Goal: Information Seeking & Learning: Understand process/instructions

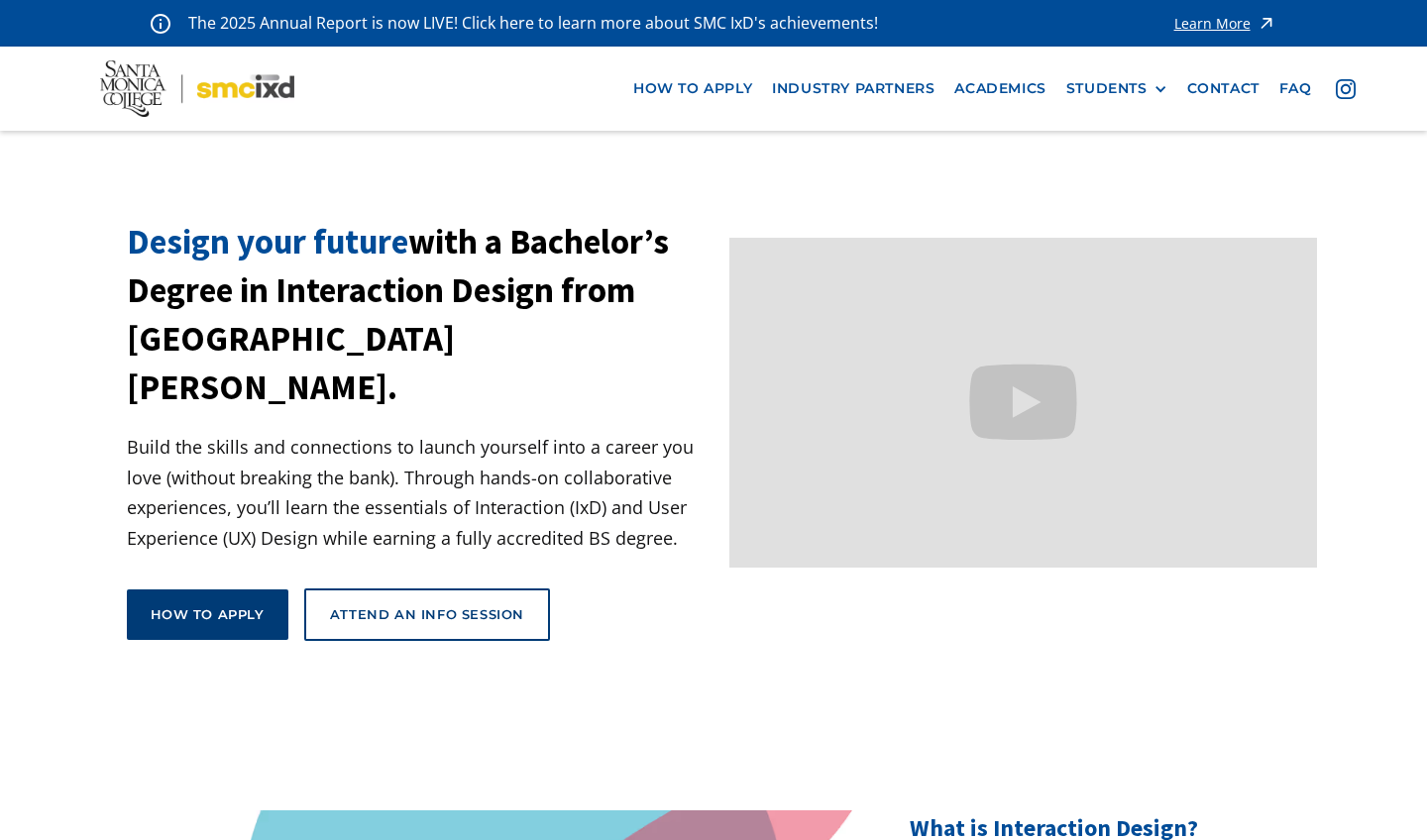
click at [200, 589] on link "How to apply" at bounding box center [208, 614] width 161 height 50
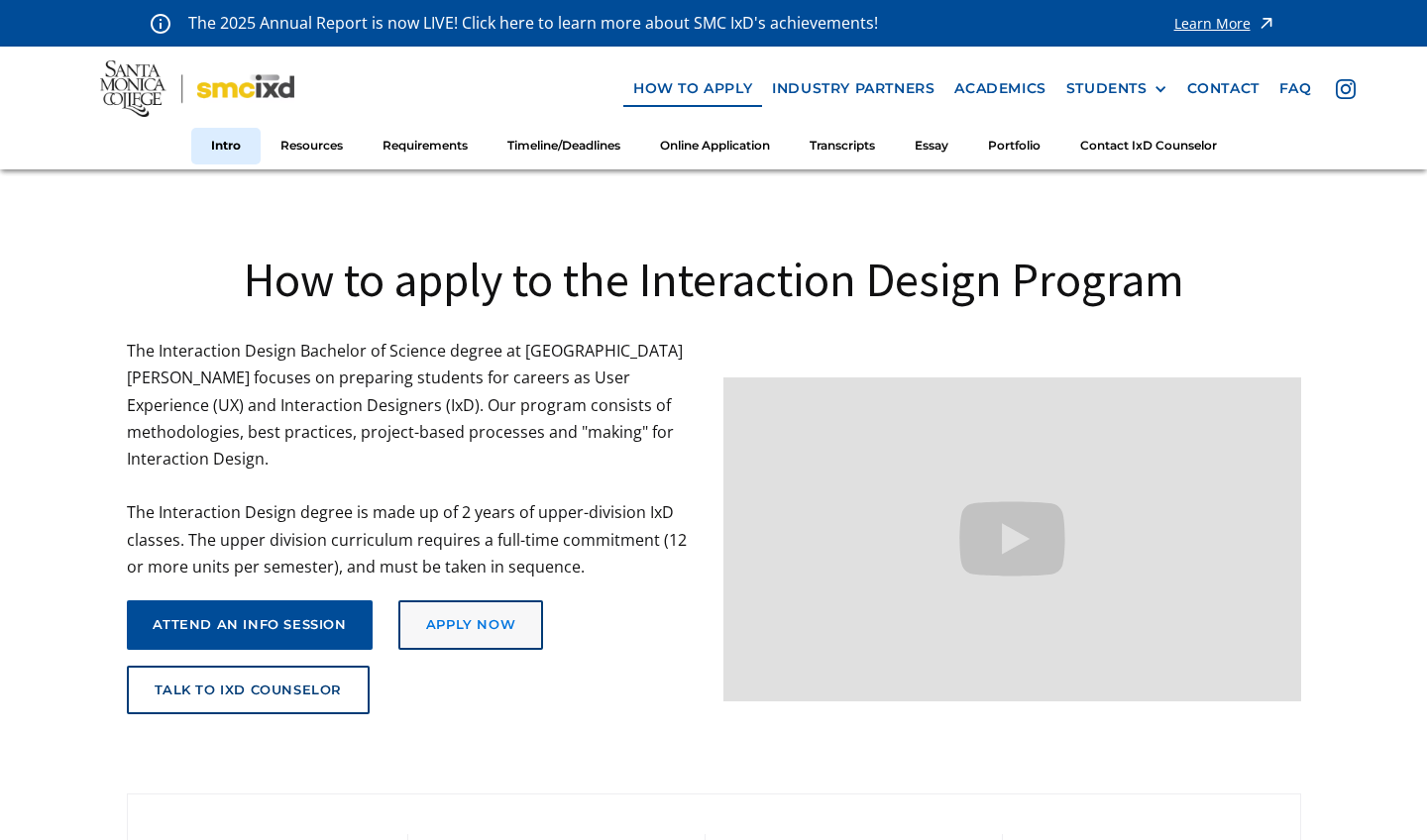
click at [480, 600] on link "Apply Now" at bounding box center [471, 625] width 145 height 50
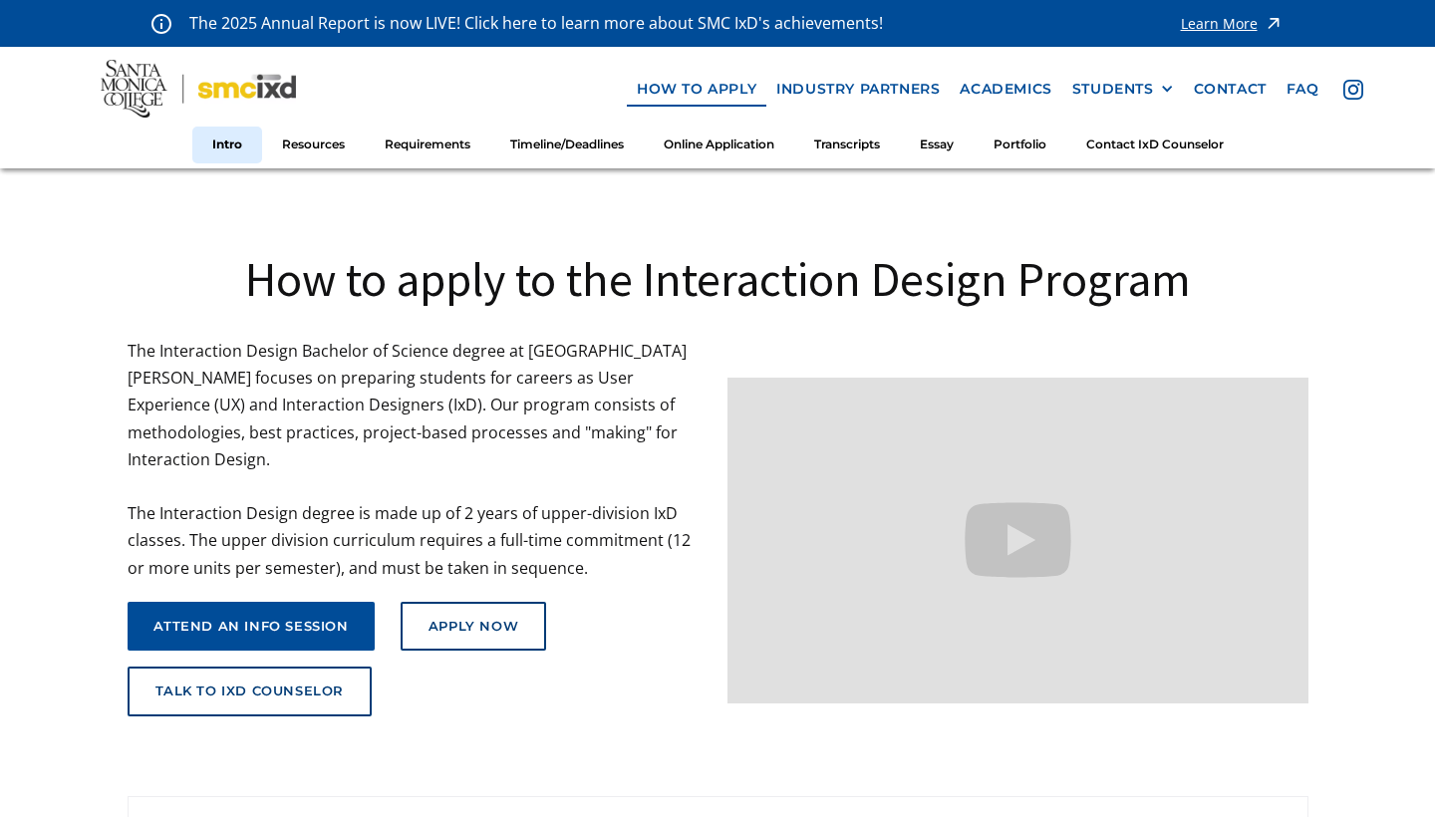
click at [132, 84] on img at bounding box center [199, 89] width 196 height 58
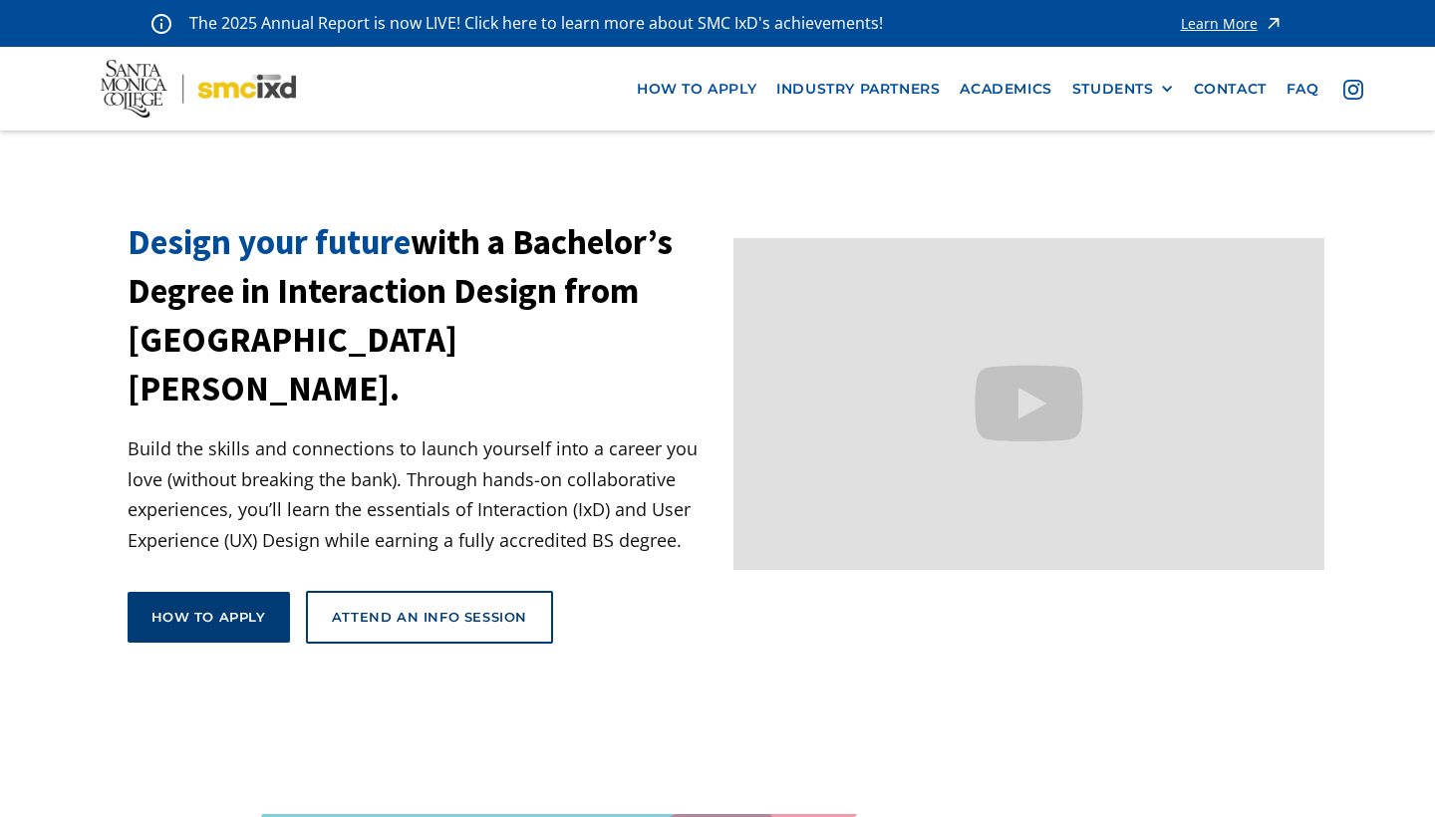
click at [265, 592] on link "How to apply" at bounding box center [209, 617] width 162 height 50
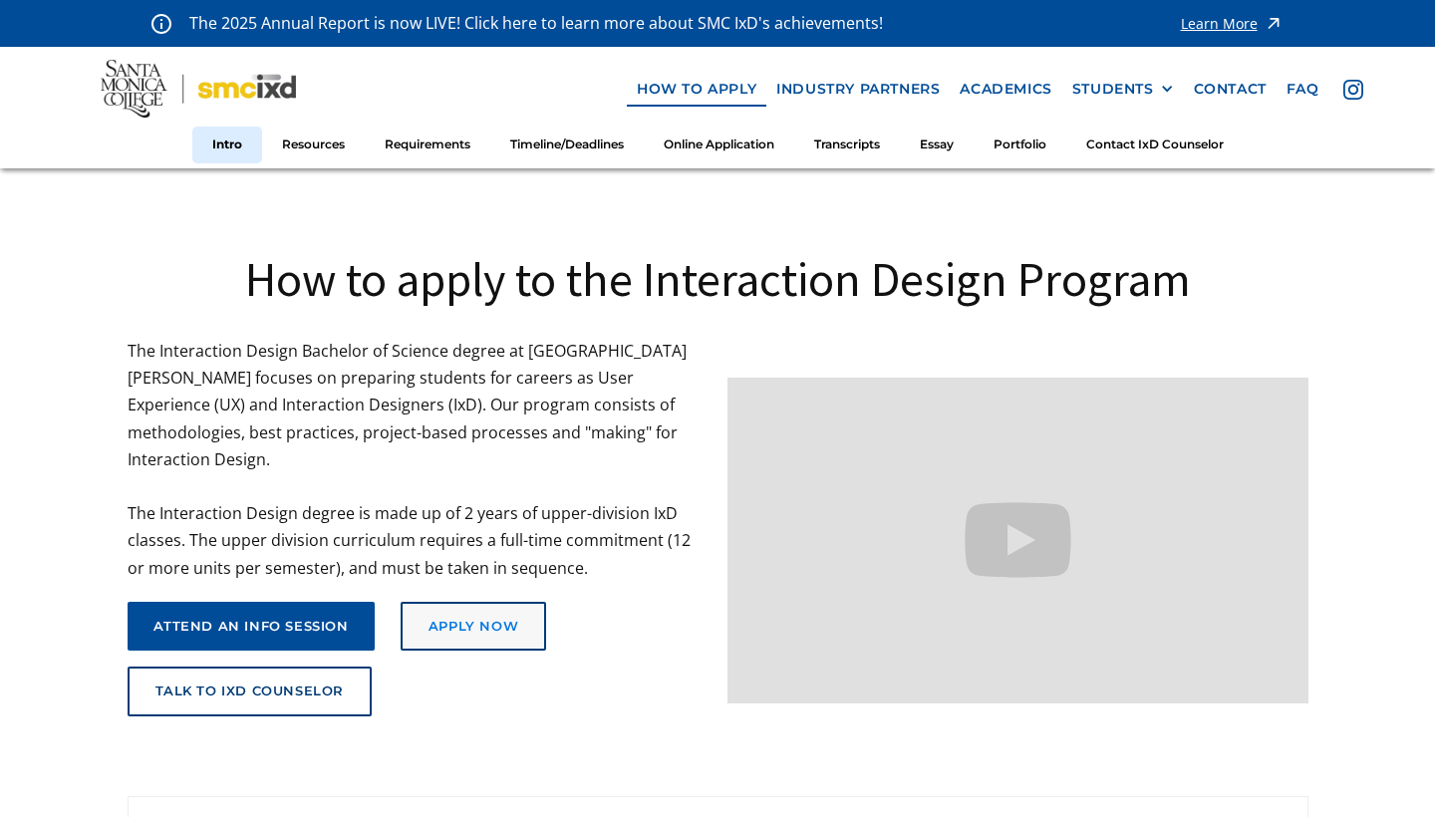
click at [437, 619] on div "Apply Now" at bounding box center [474, 627] width 90 height 16
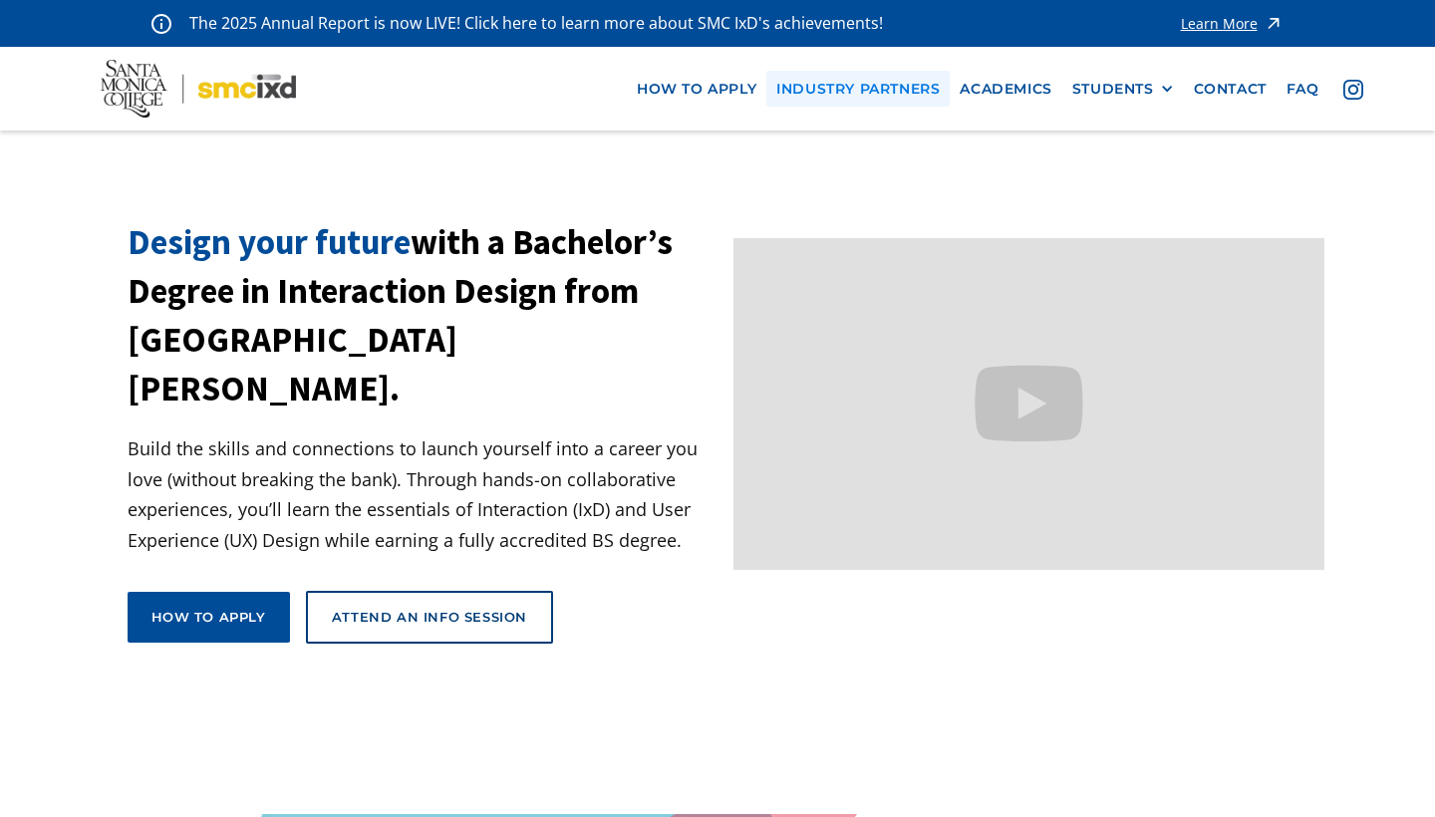
click at [786, 93] on link "industry partners" at bounding box center [858, 89] width 183 height 37
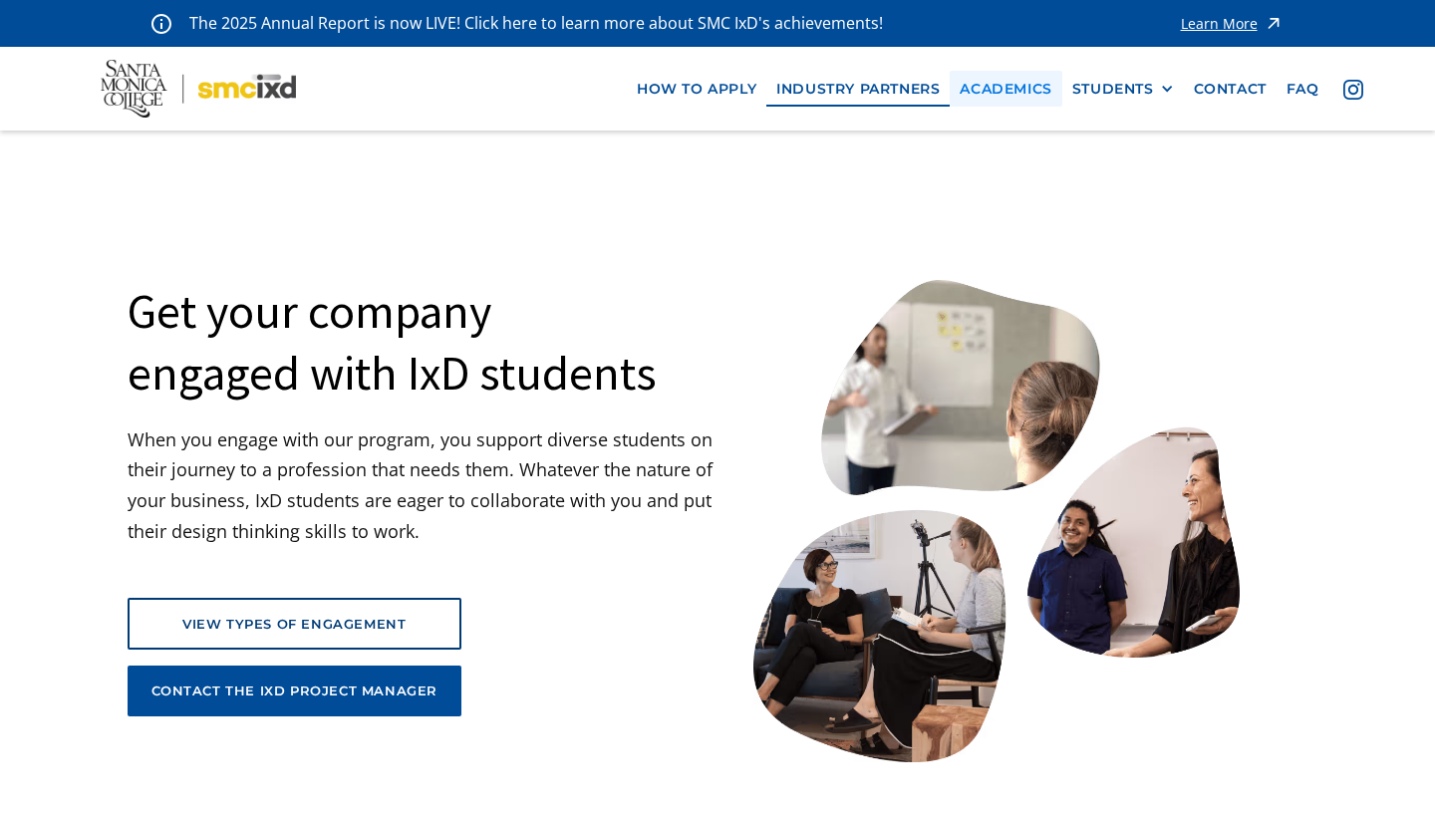
click at [1006, 80] on link "Academics" at bounding box center [1006, 89] width 112 height 37
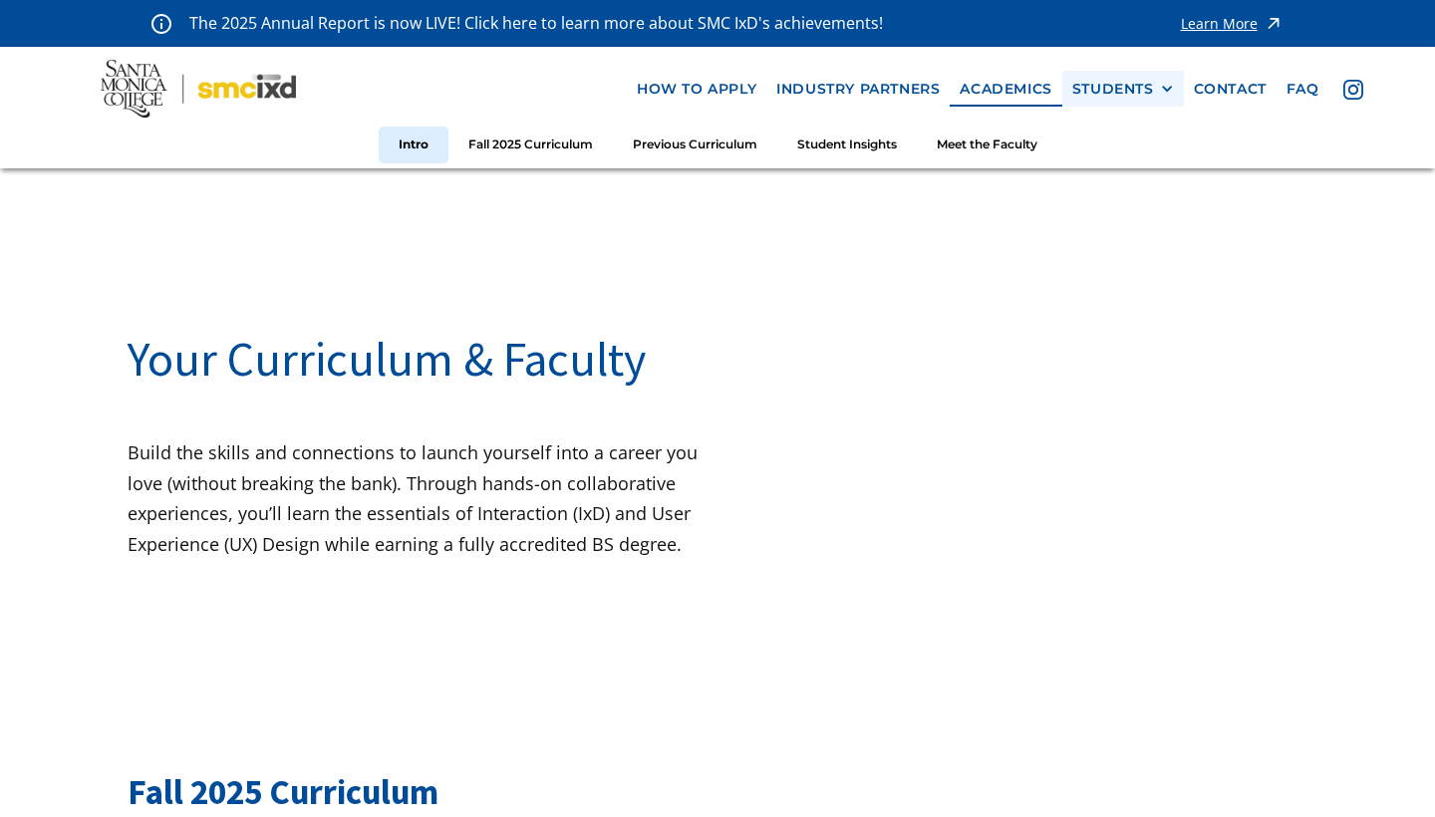
click at [1091, 94] on div "STUDENTS" at bounding box center [1114, 89] width 82 height 17
click at [1221, 90] on link "contact" at bounding box center [1230, 89] width 93 height 37
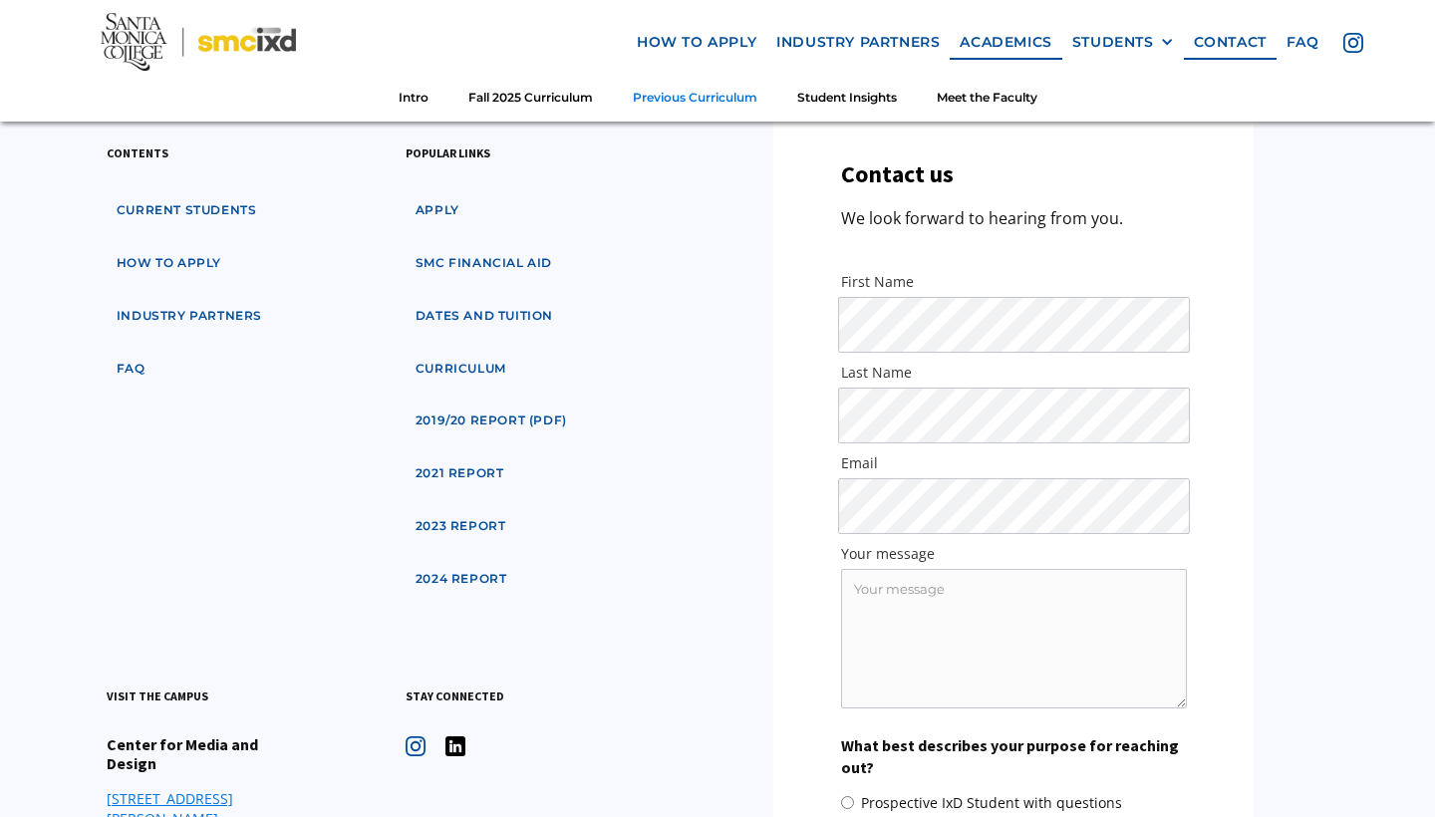
scroll to position [7230, 0]
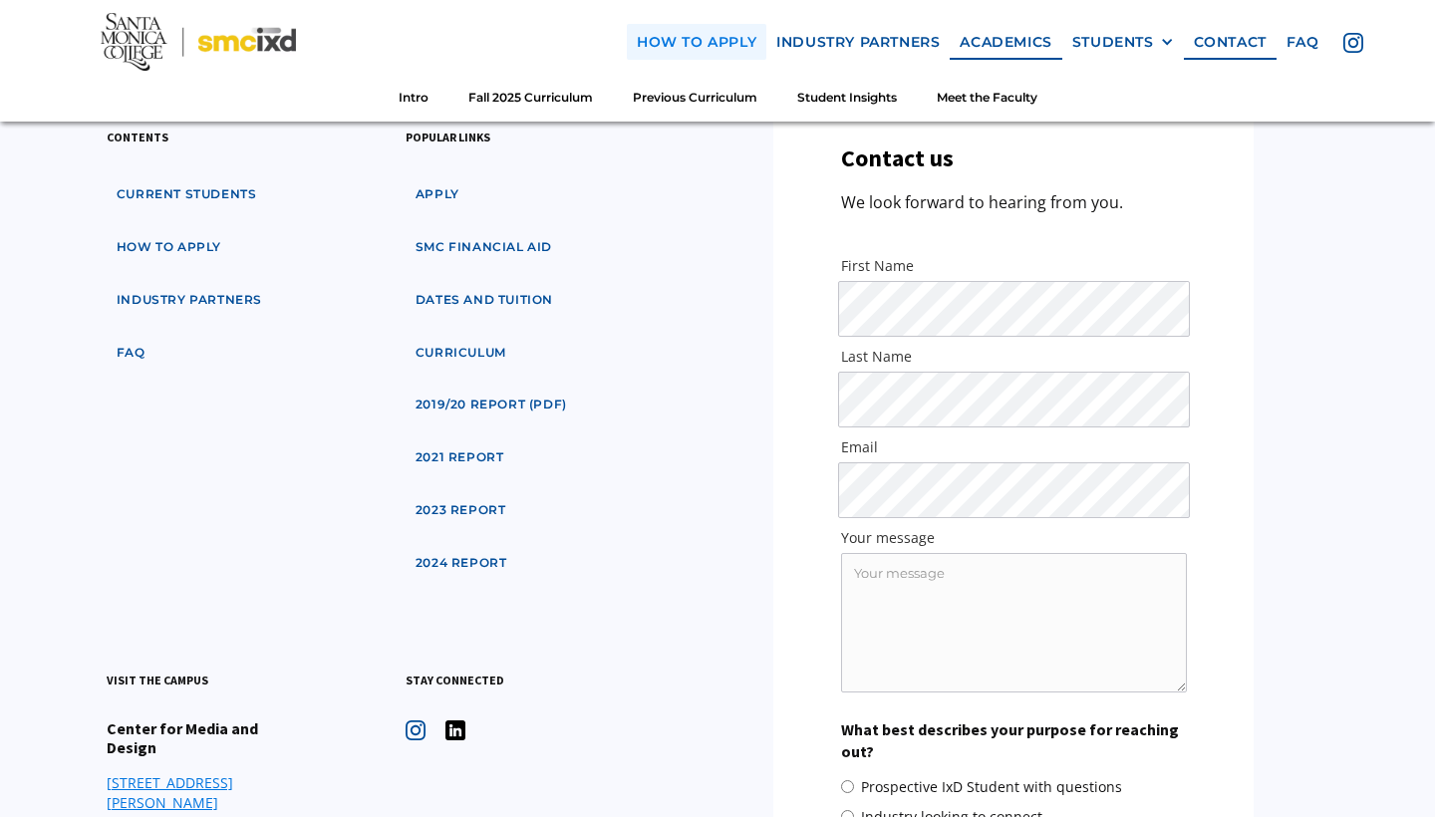
click at [705, 30] on link "how to apply" at bounding box center [697, 42] width 140 height 37
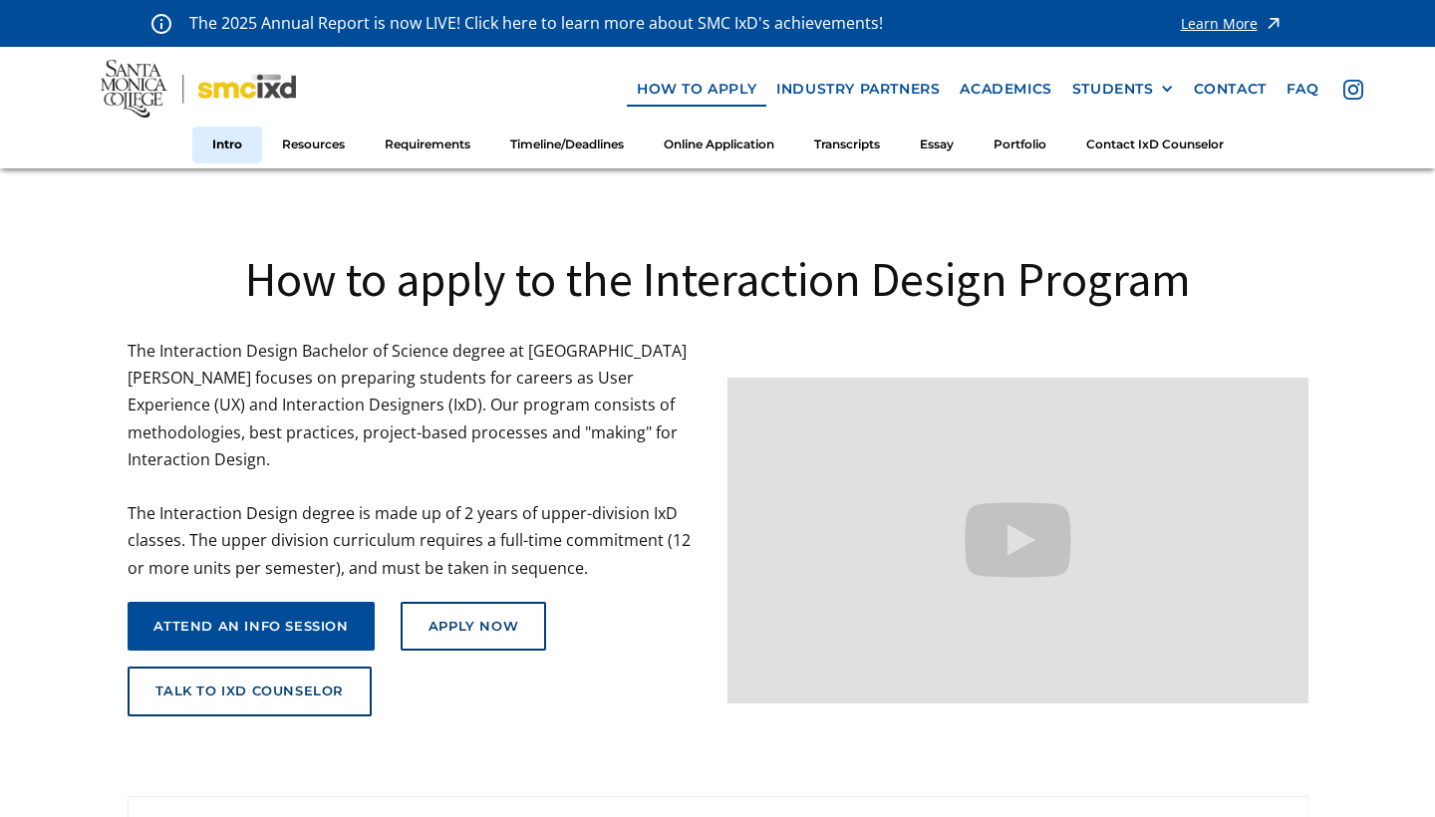
click at [113, 95] on img at bounding box center [199, 89] width 196 height 58
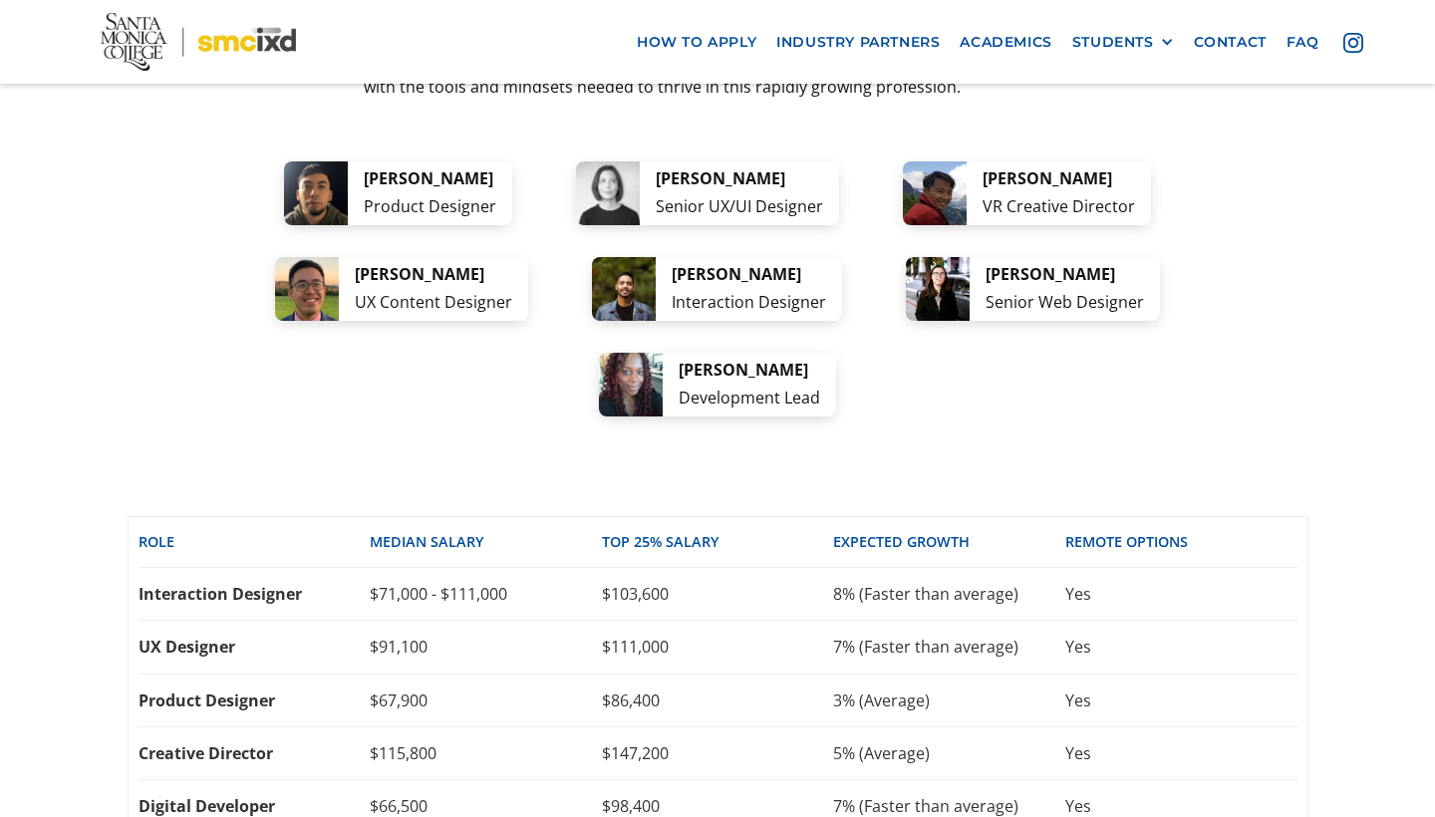
scroll to position [4099, 0]
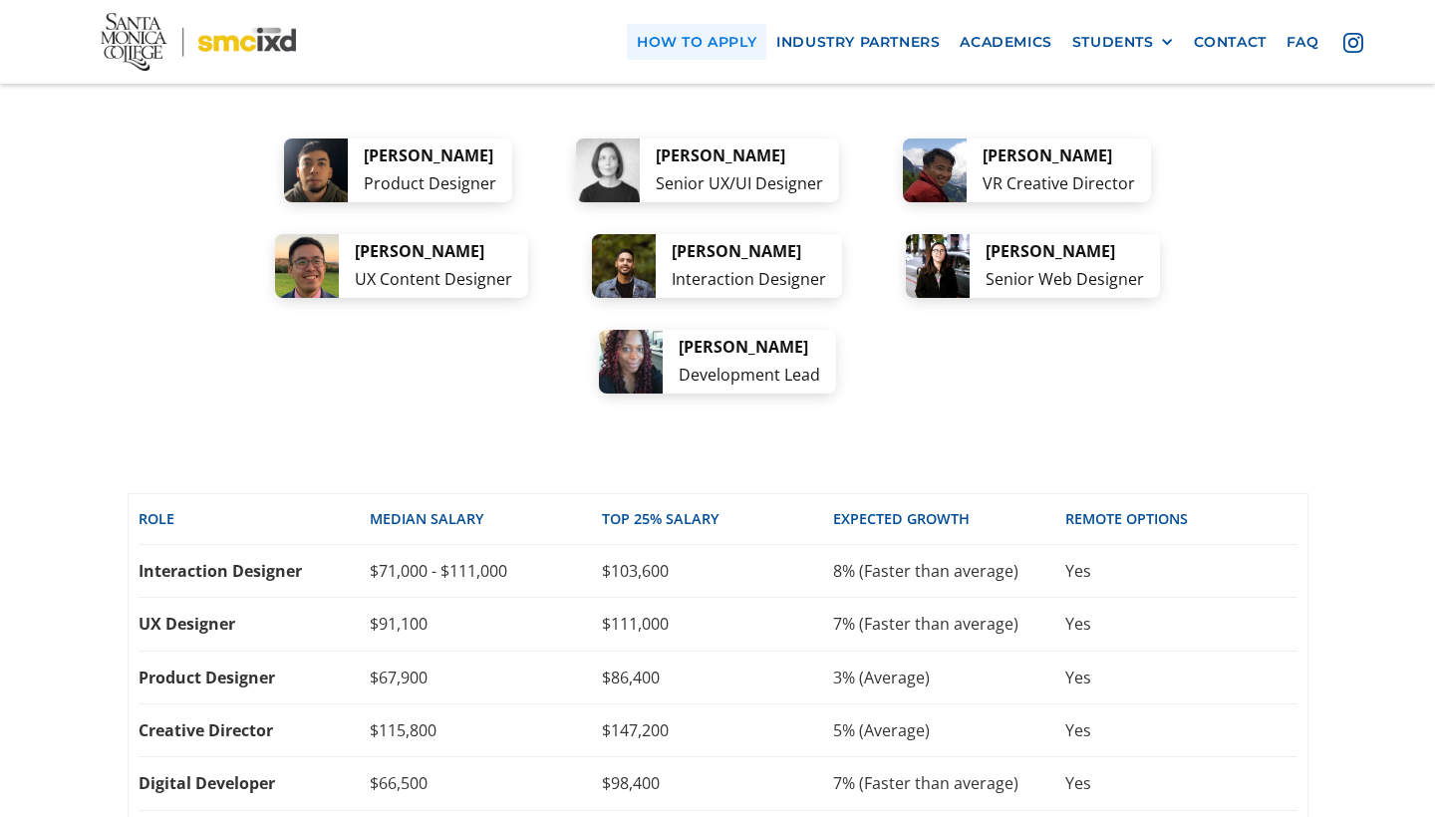
click at [711, 26] on link "how to apply" at bounding box center [697, 42] width 140 height 37
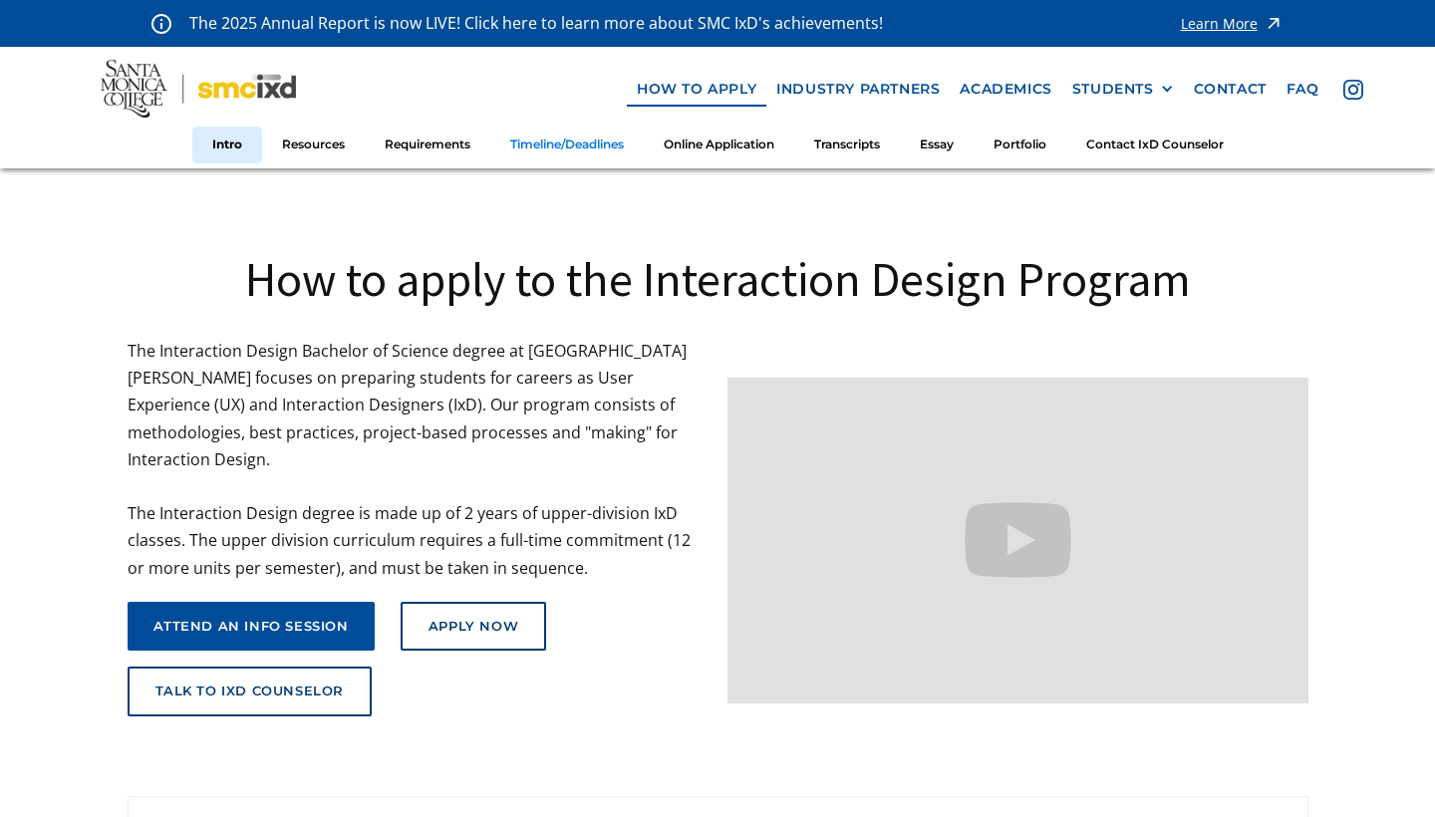
click at [576, 147] on link "Timeline/Deadlines" at bounding box center [567, 145] width 154 height 37
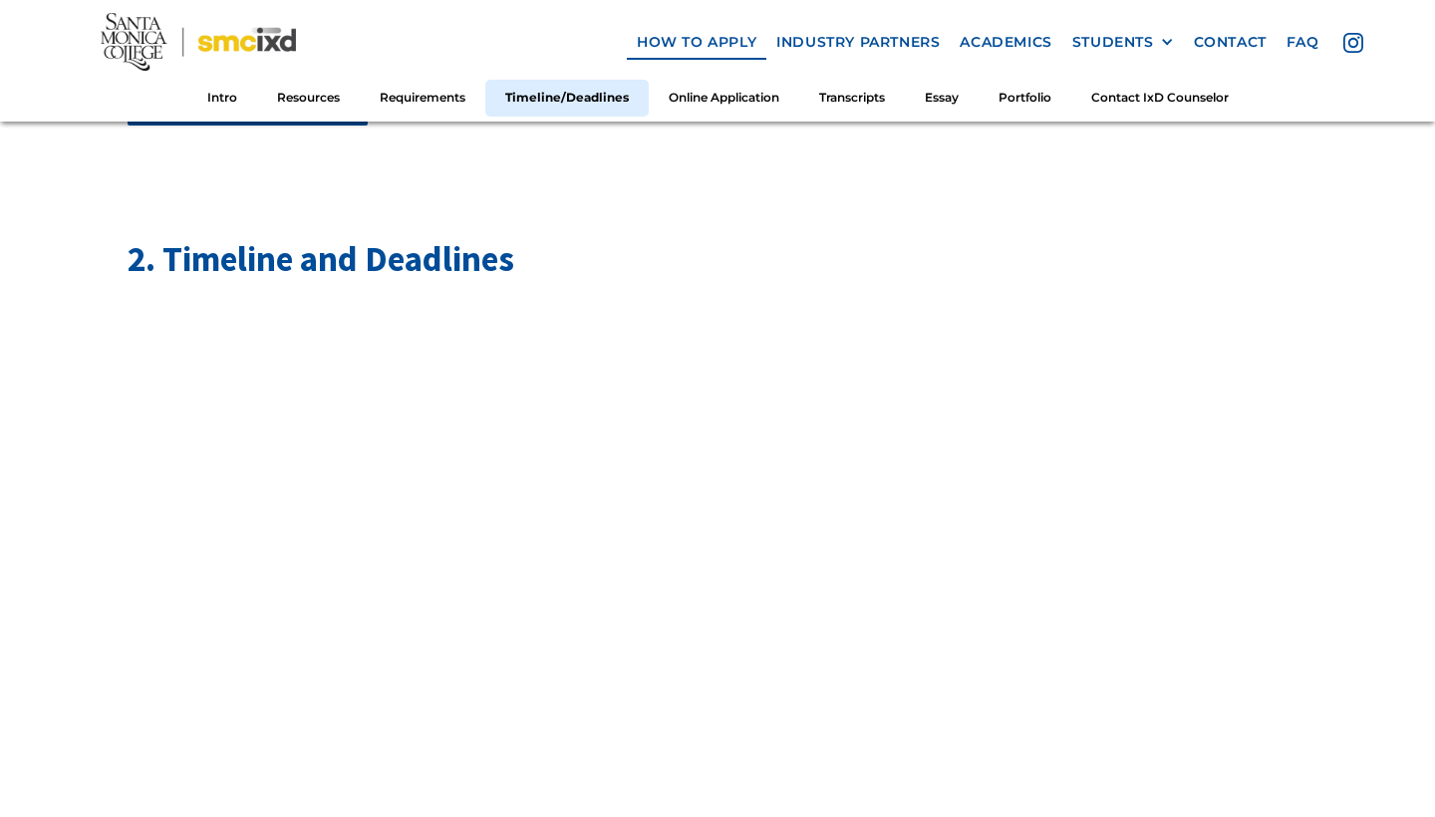
scroll to position [3505, 0]
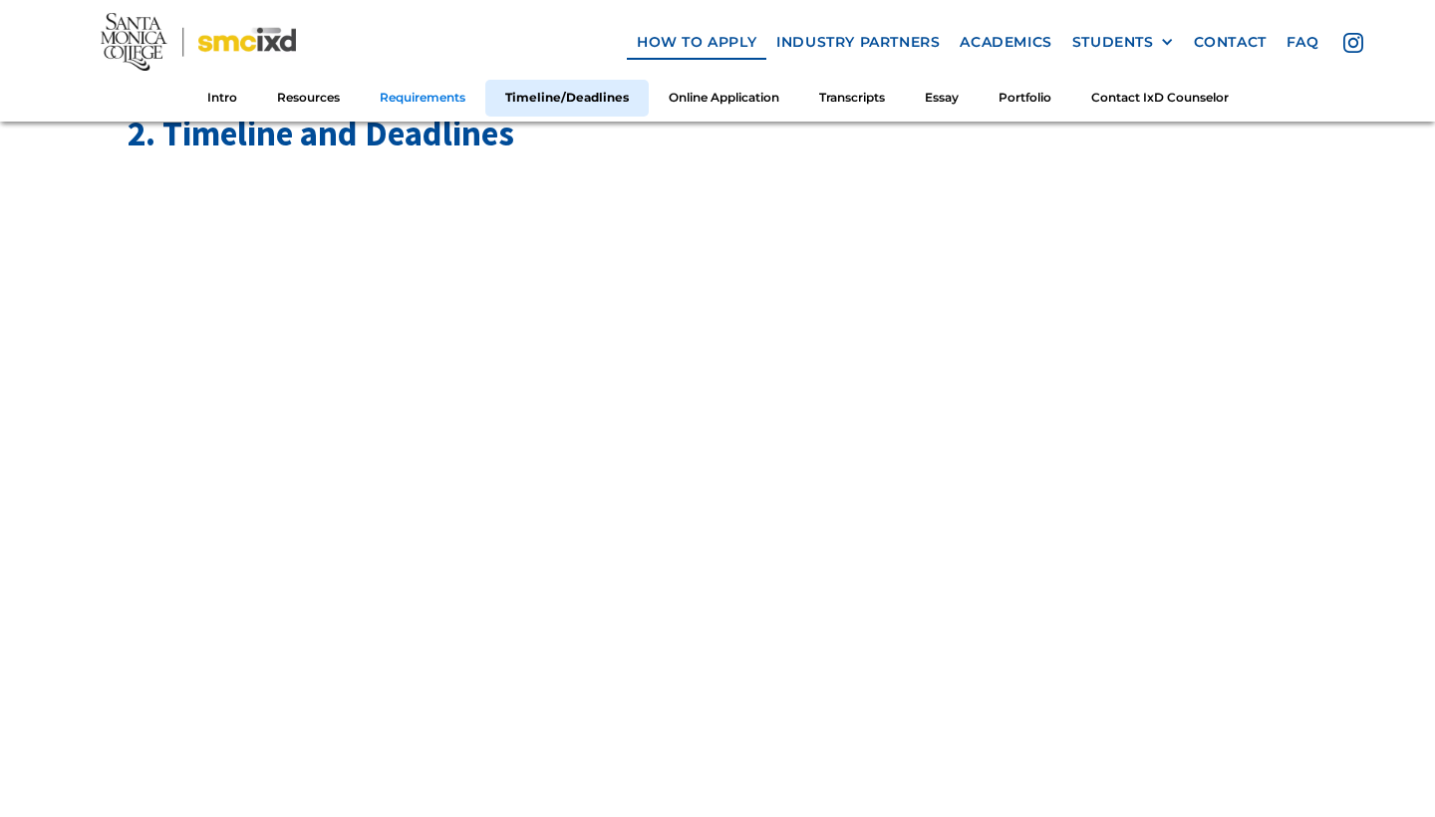
click at [420, 97] on link "Requirements" at bounding box center [423, 98] width 126 height 37
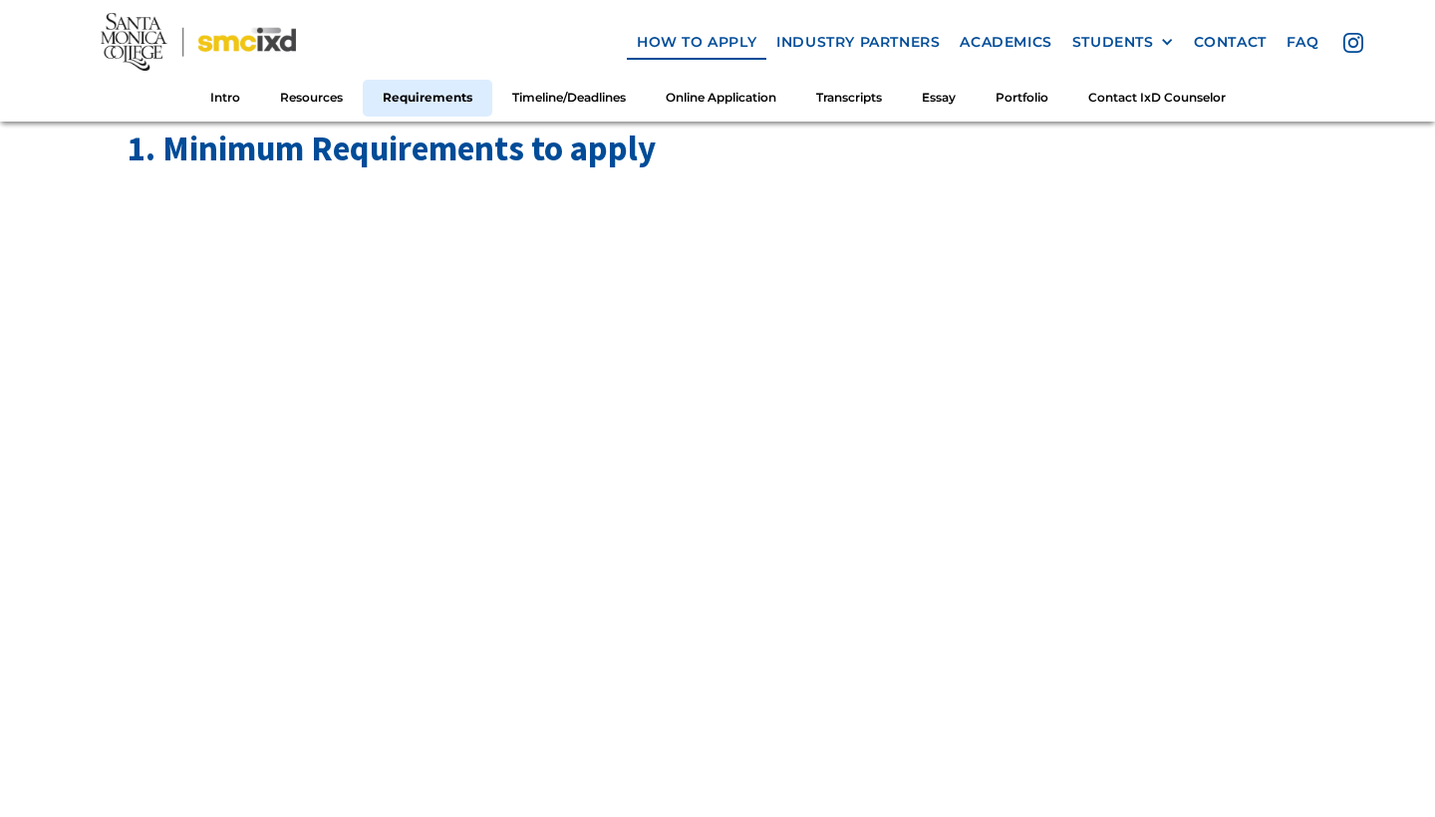
scroll to position [2257, 0]
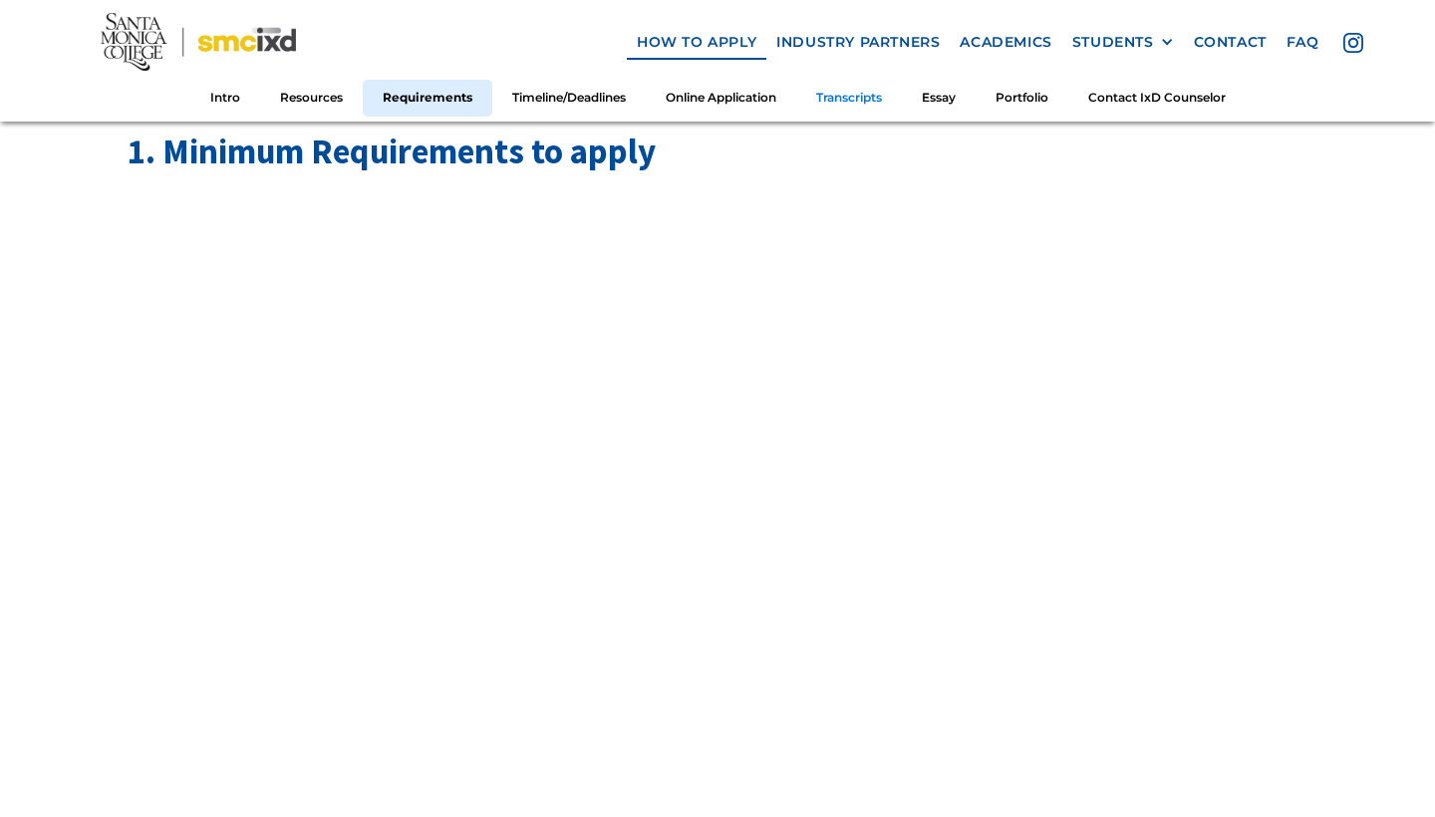
click at [894, 99] on link "Transcripts" at bounding box center [849, 98] width 106 height 37
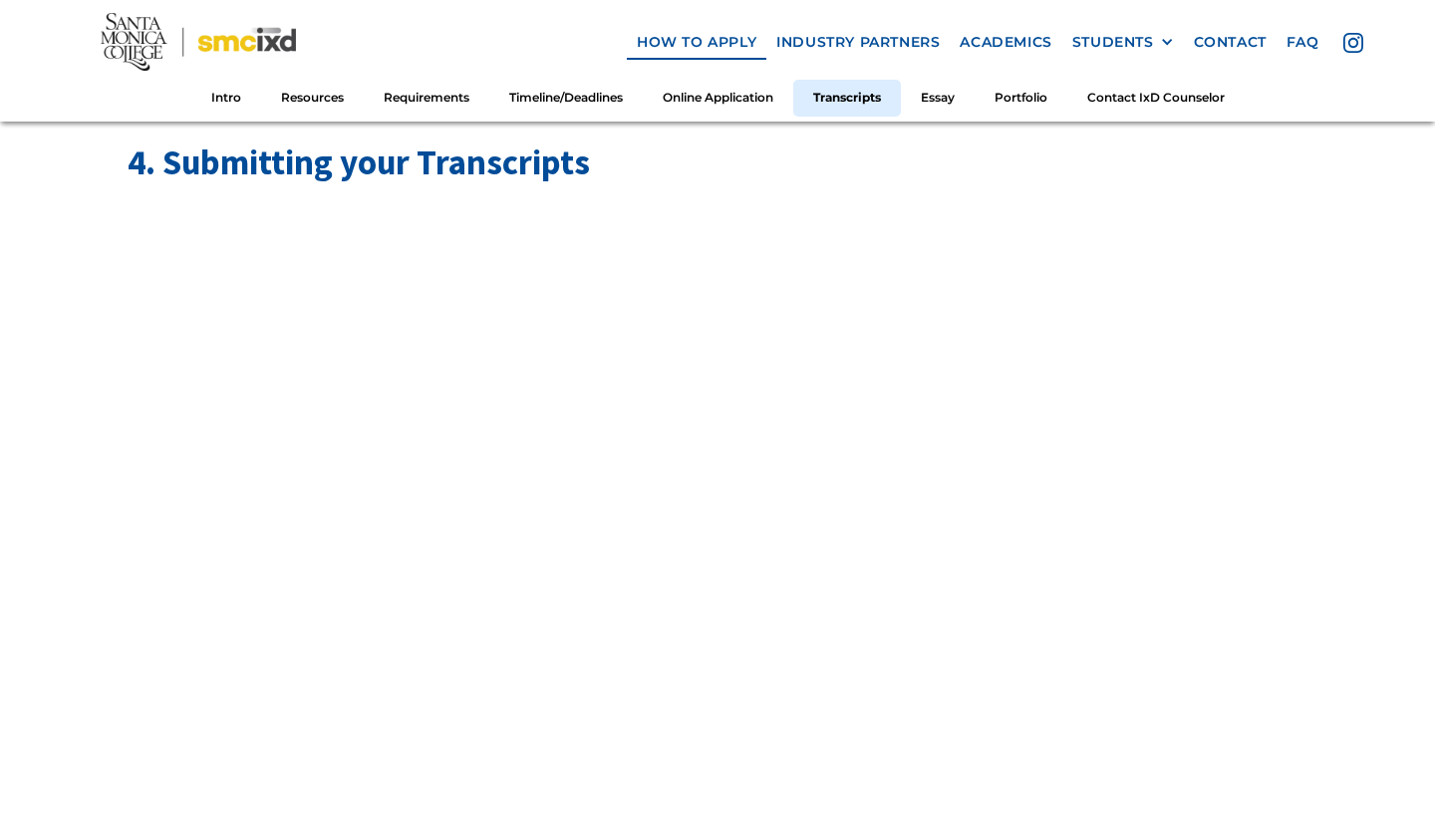
scroll to position [5759, 0]
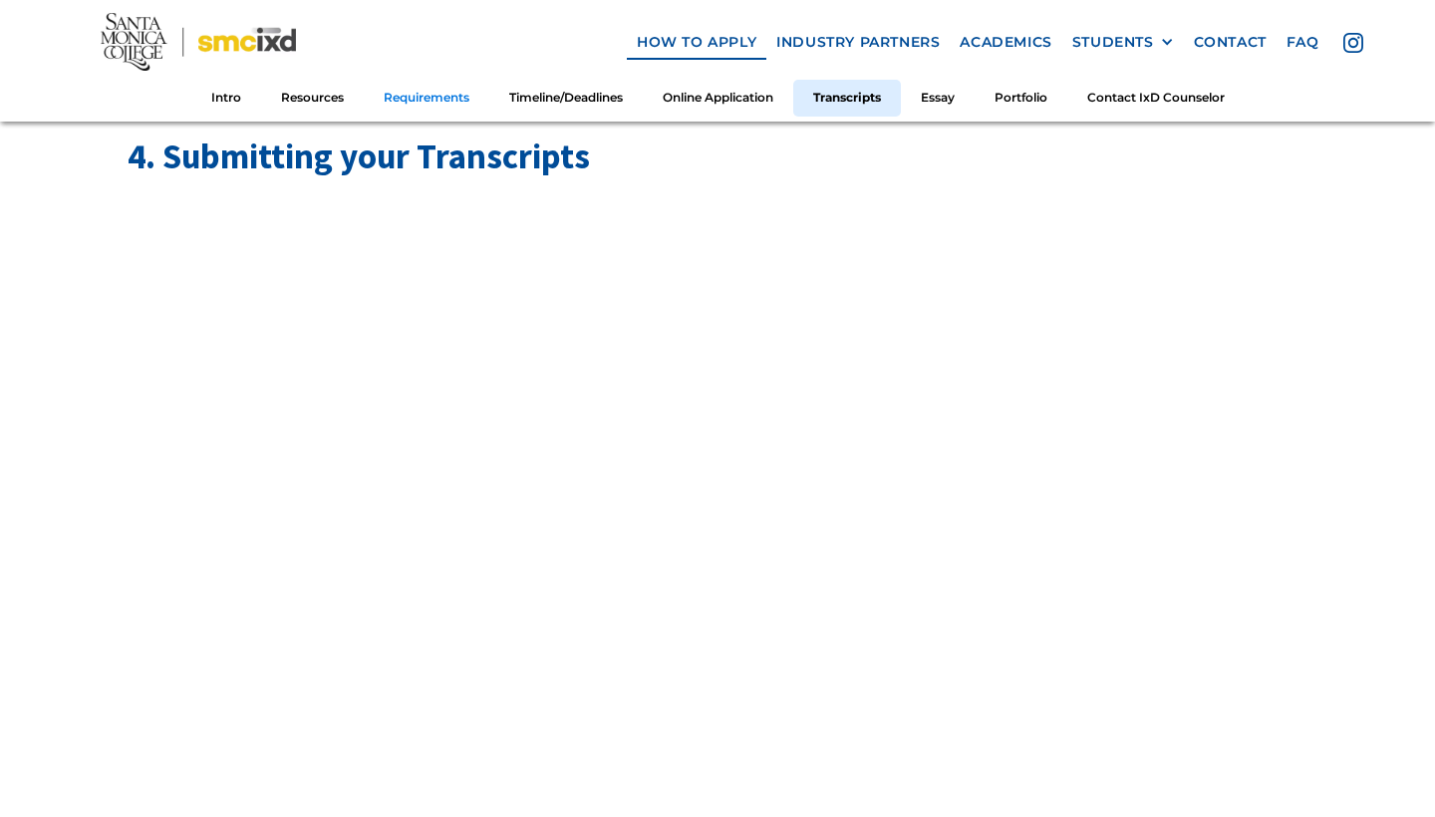
click at [433, 95] on link "Requirements" at bounding box center [427, 98] width 126 height 37
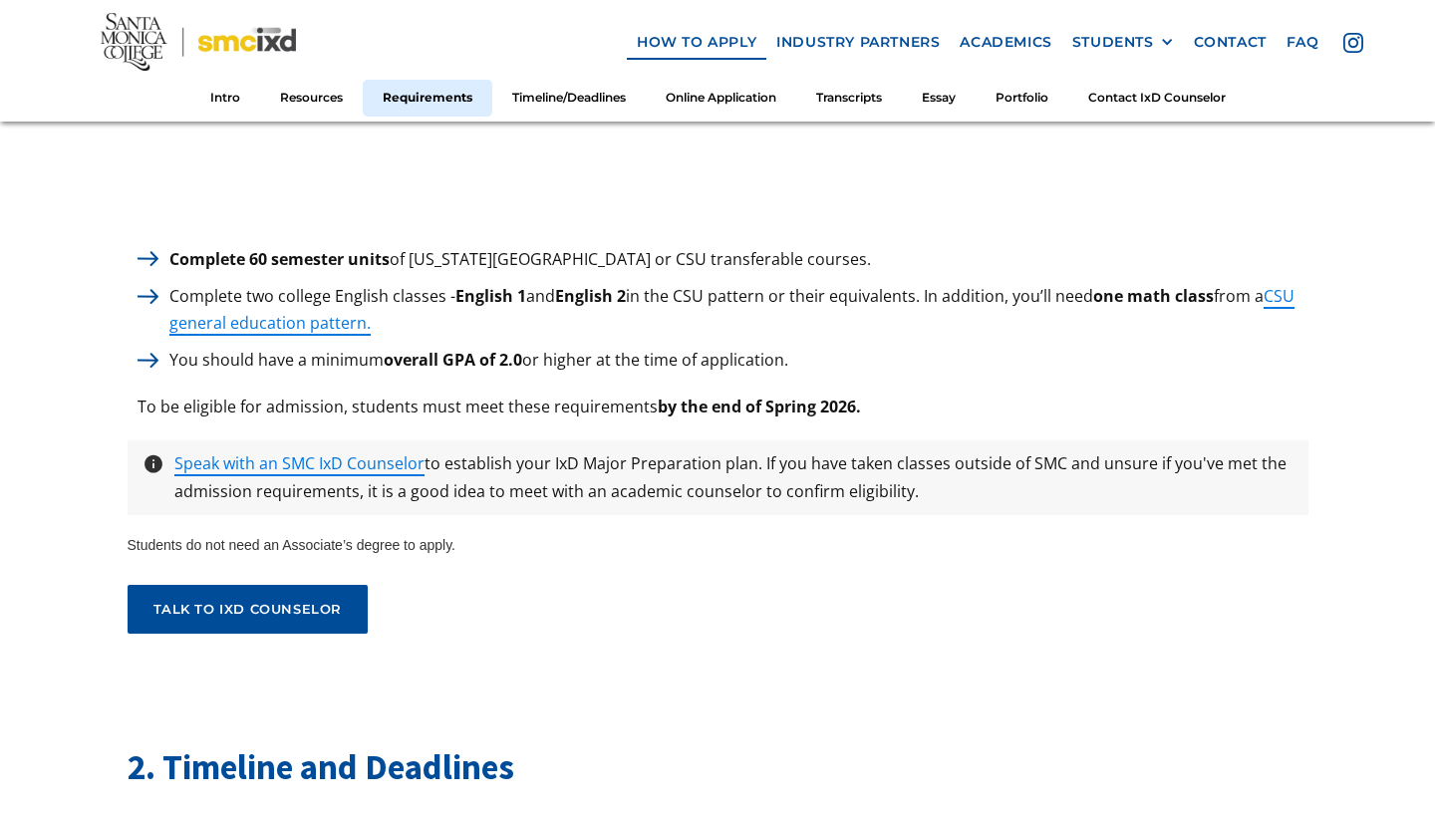
scroll to position [2871, 0]
click at [592, 375] on div "1. Minimum Requirements to apply Complete 60 semester units of [US_STATE][GEOGR…" at bounding box center [718, 19] width 1181 height 1231
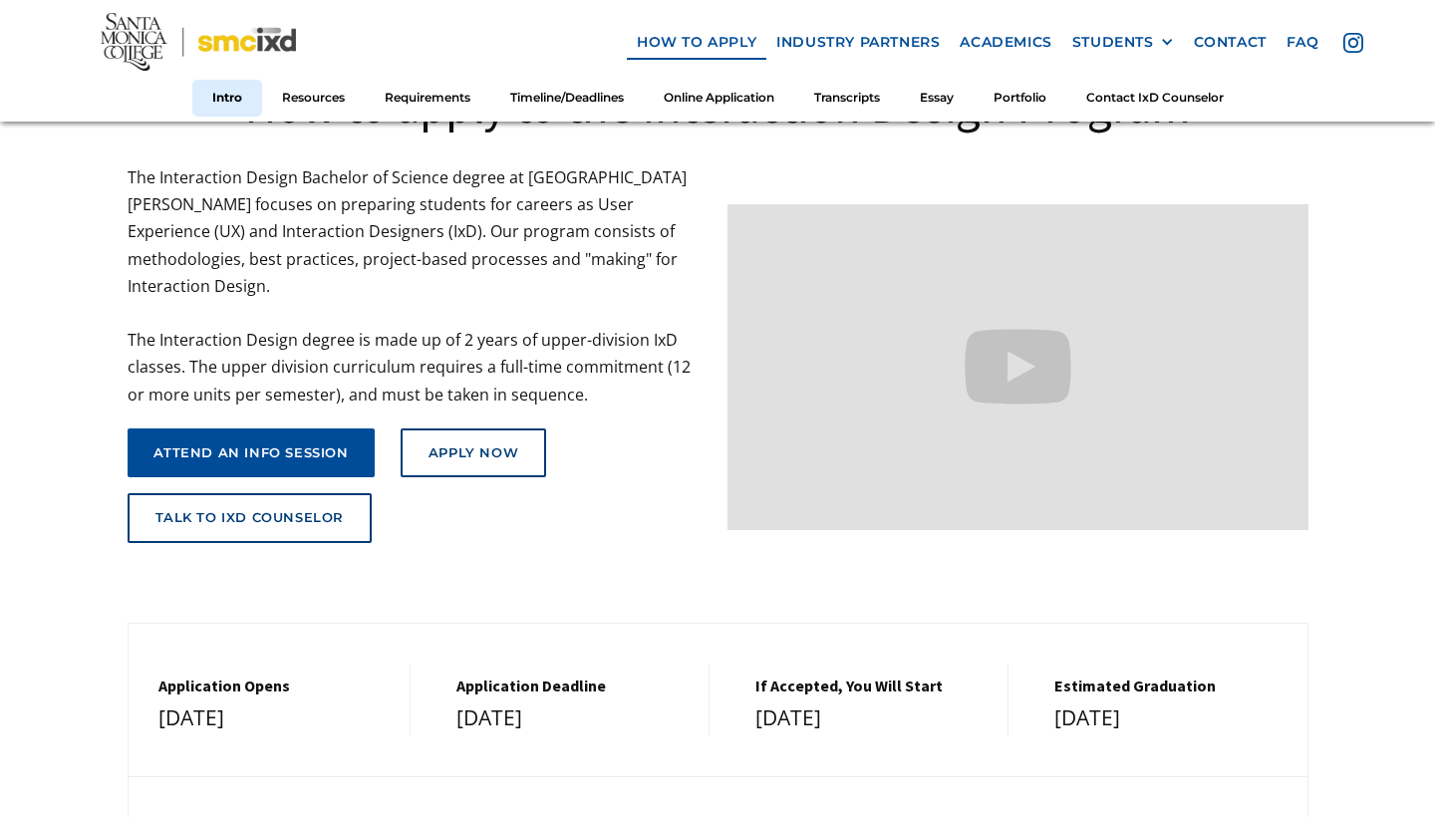
scroll to position [126, 0]
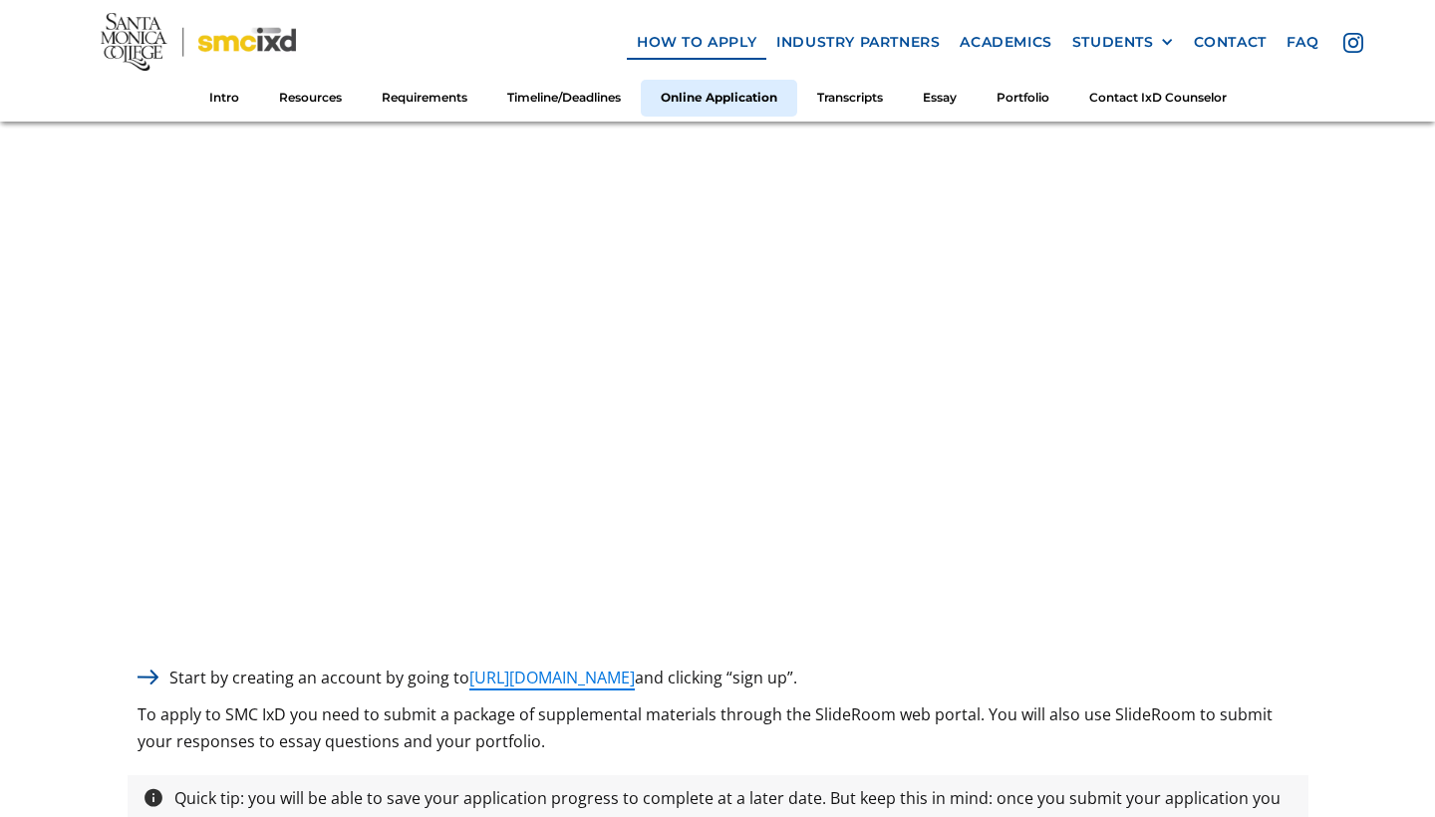
scroll to position [4864, 0]
